Goal: Information Seeking & Learning: Learn about a topic

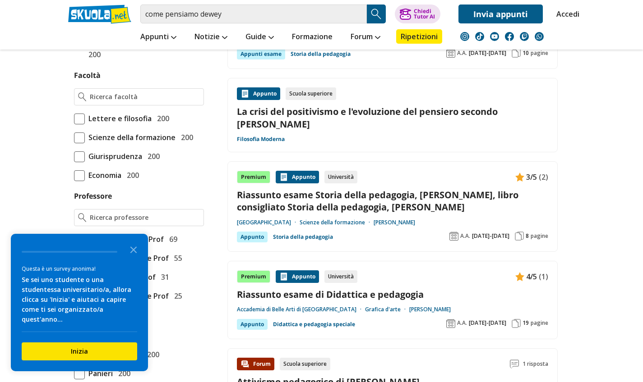
scroll to position [841, 0]
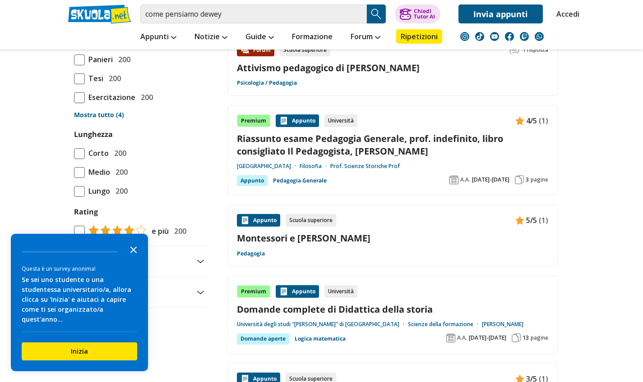
click at [134, 253] on polygon "Close the survey" at bounding box center [133, 250] width 7 height 7
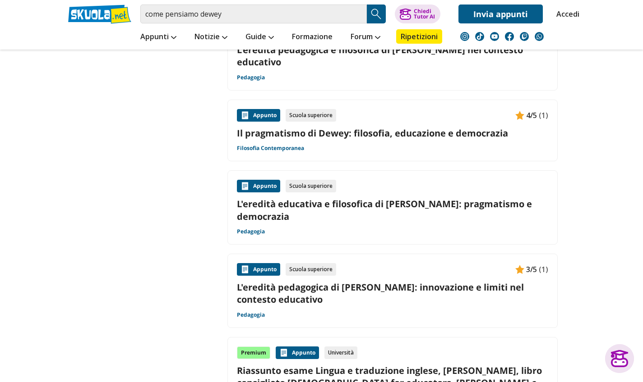
scroll to position [1659, 0]
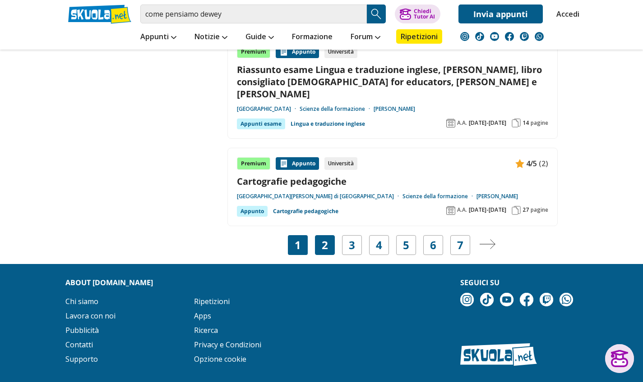
click at [324, 239] on link "2" at bounding box center [325, 245] width 6 height 13
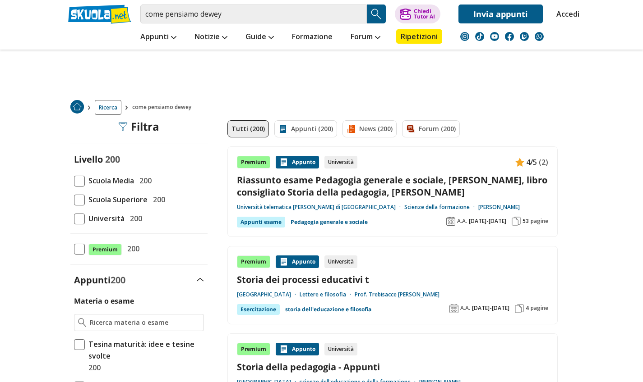
click at [81, 218] on span at bounding box center [79, 219] width 11 height 11
click at [74, 219] on input "Università 200" at bounding box center [74, 219] width 0 height 0
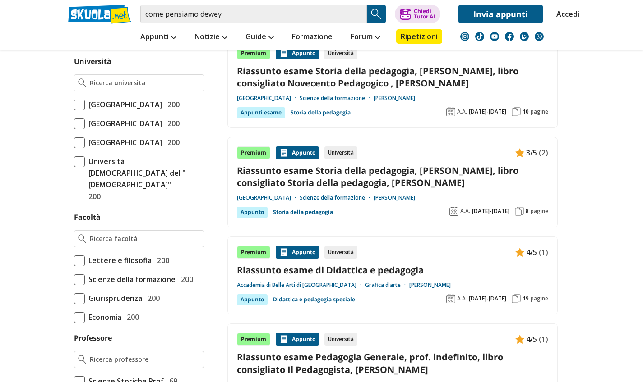
scroll to position [463, 0]
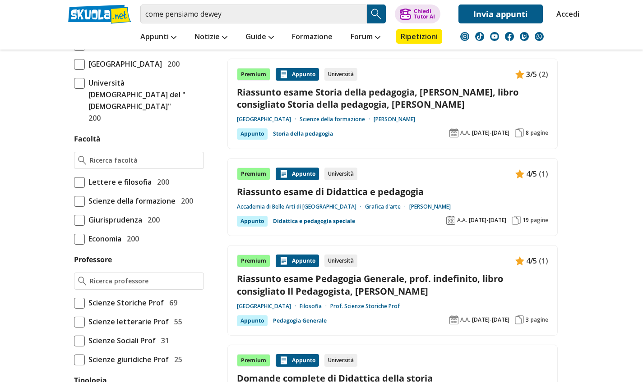
click at [156, 207] on span "Scienze della formazione" at bounding box center [130, 201] width 91 height 12
click at [74, 201] on input "Scienze della formazione 200" at bounding box center [74, 201] width 0 height 0
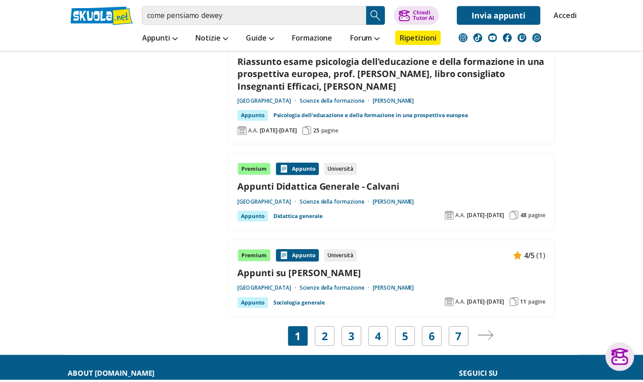
scroll to position [1721, 0]
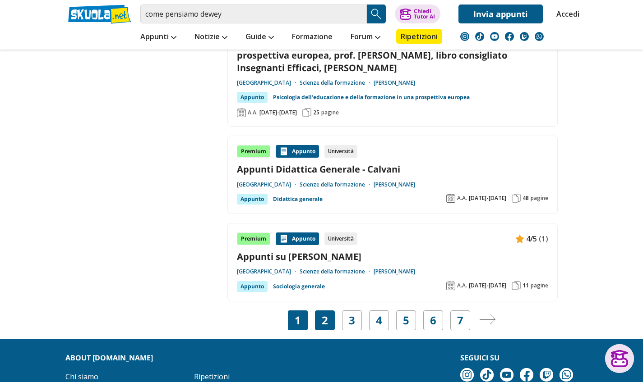
click at [322, 314] on link "2" at bounding box center [325, 320] width 6 height 13
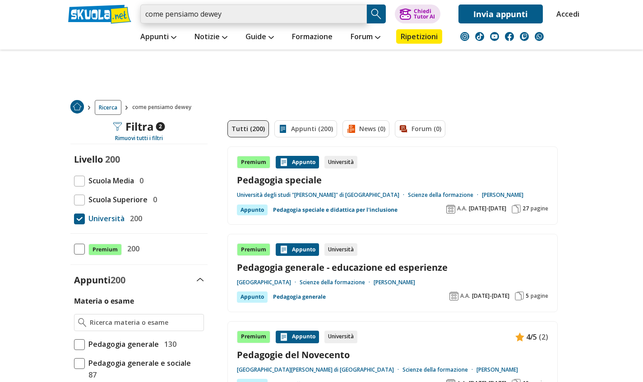
click at [198, 14] on input "come pensiamo dewey" at bounding box center [253, 14] width 226 height 19
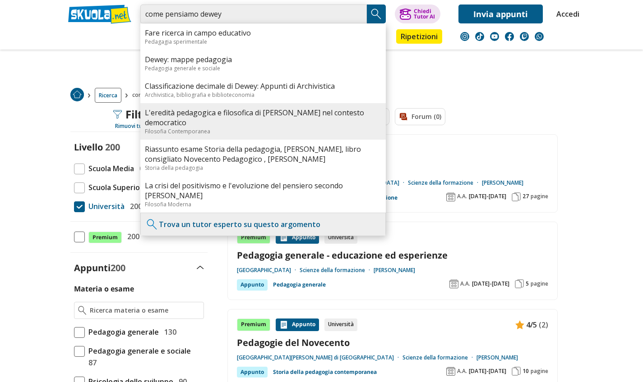
scroll to position [33, 0]
